Goal: Information Seeking & Learning: Learn about a topic

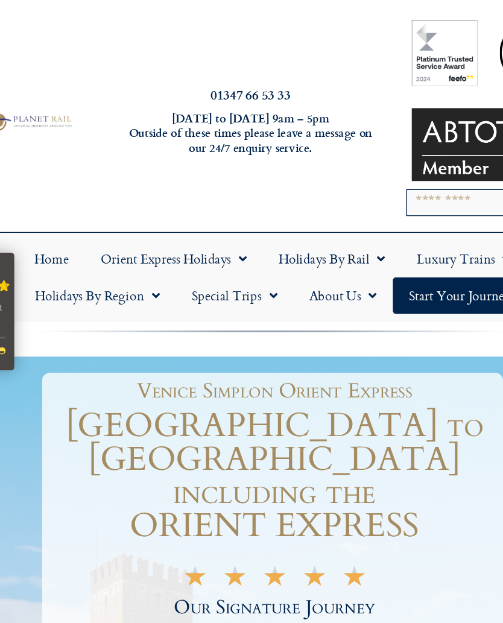
click at [109, 195] on link "Orient Express Holidays" at bounding box center [176, 197] width 135 height 28
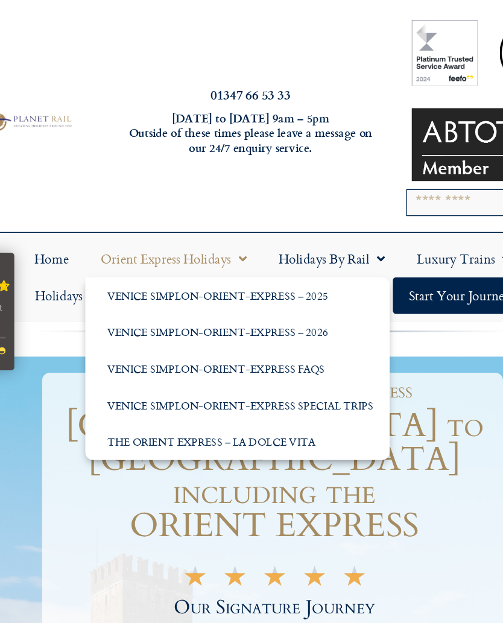
click at [109, 253] on link "Venice Simplon-Orient-Express – 2026" at bounding box center [224, 252] width 231 height 28
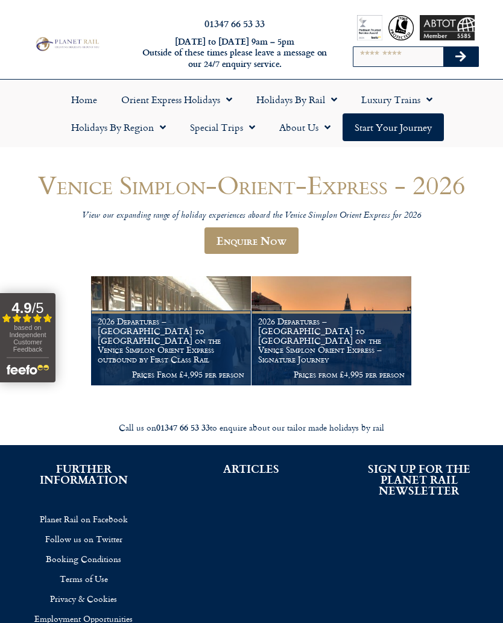
click at [160, 99] on link "Orient Express Holidays" at bounding box center [176, 100] width 135 height 28
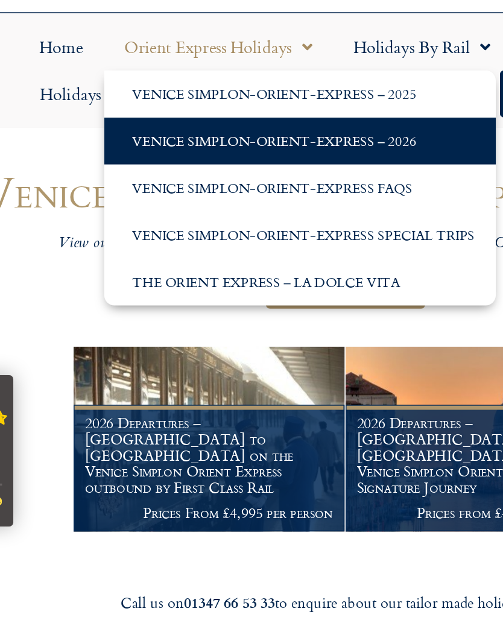
click at [109, 113] on link "Venice Simplon-Orient-Express – 2025" at bounding box center [224, 127] width 231 height 28
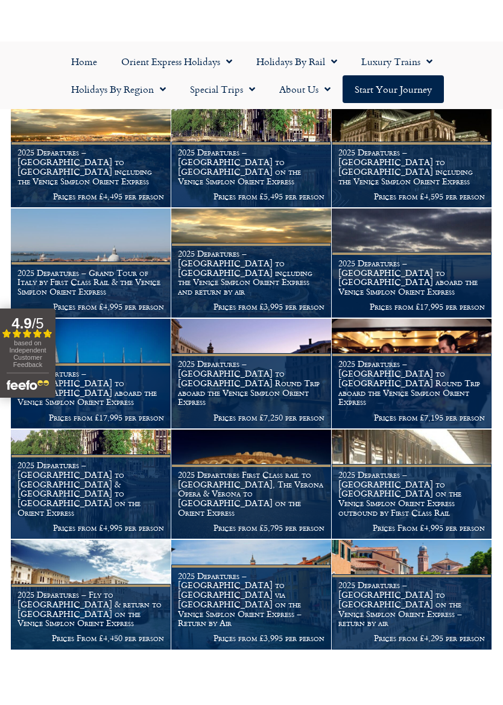
scroll to position [538, 0]
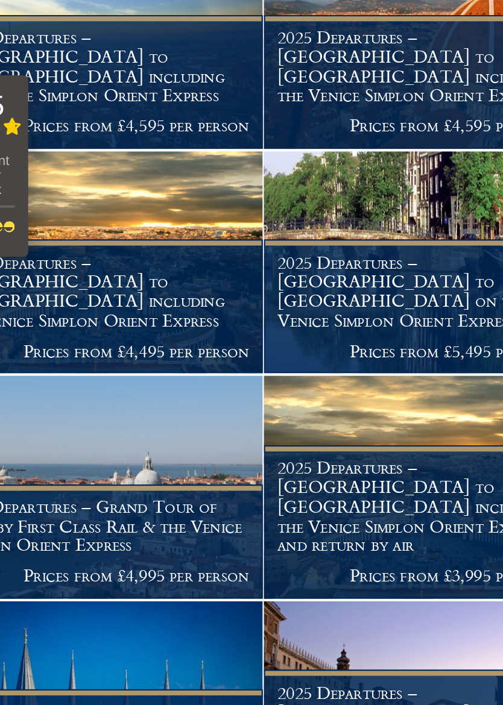
click at [217, 166] on img at bounding box center [251, 220] width 160 height 109
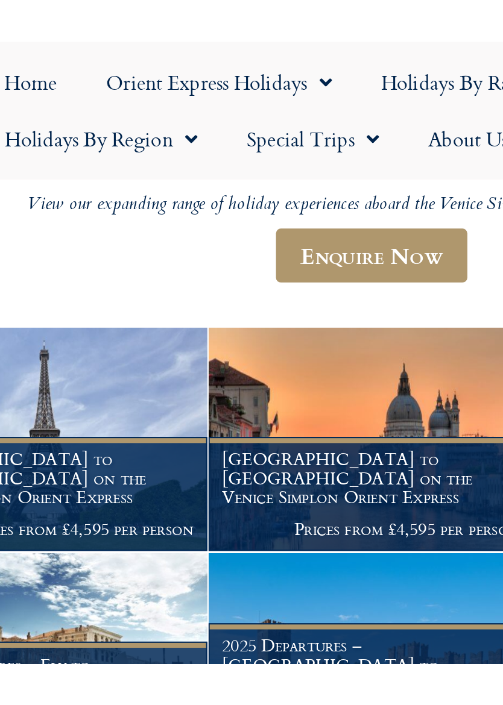
scroll to position [231, 0]
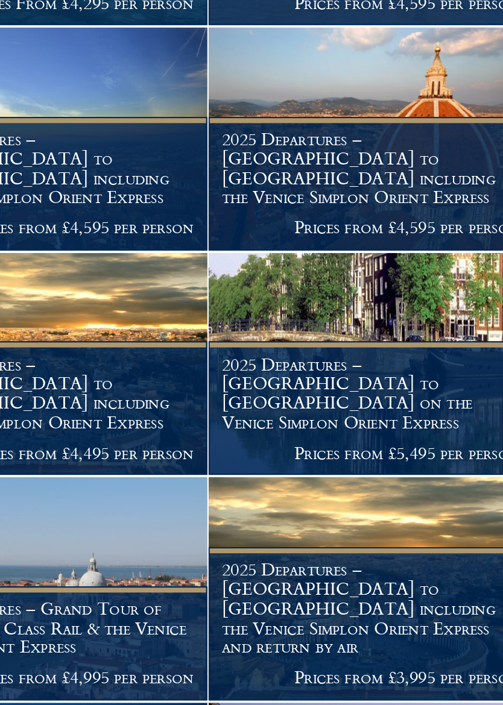
click at [224, 456] on p "Prices from £4,595 per person" at bounding box center [251, 461] width 146 height 10
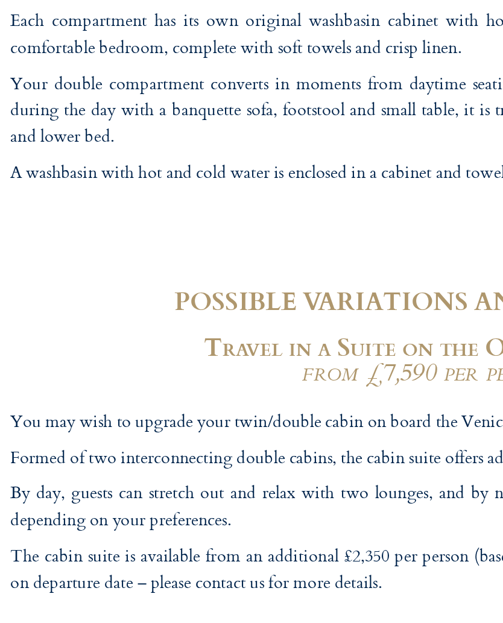
scroll to position [3929, 0]
